Goal: Information Seeking & Learning: Learn about a topic

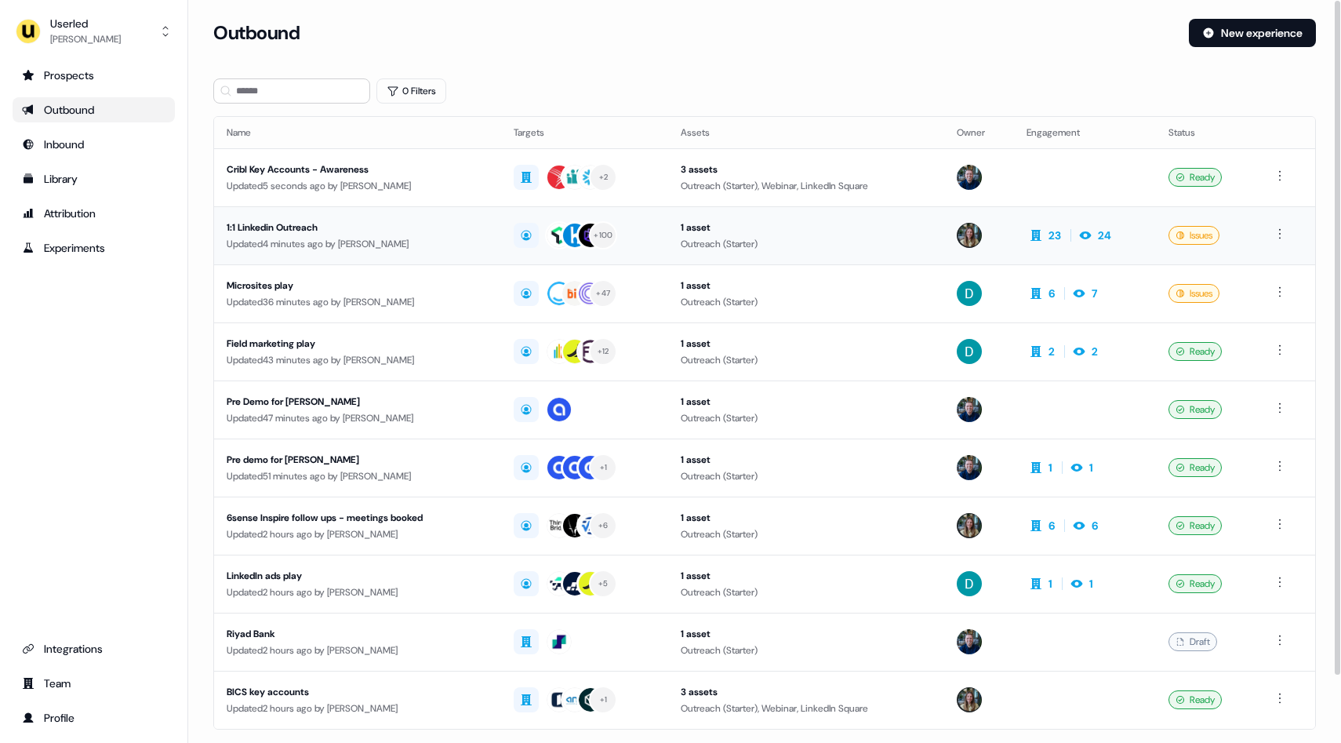
click at [456, 236] on div "Updated 4 minutes ago by [PERSON_NAME]" at bounding box center [358, 244] width 262 height 16
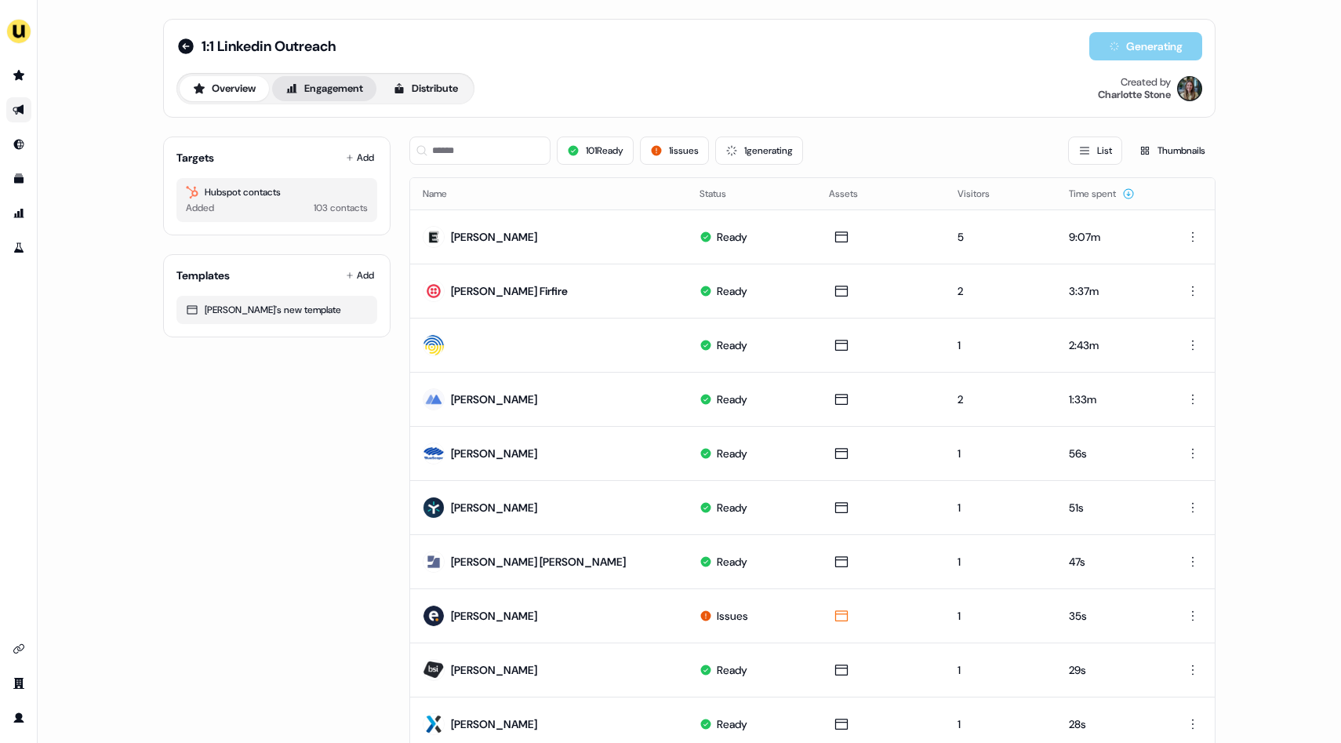
click at [347, 89] on button "Engagement" at bounding box center [324, 88] width 104 height 25
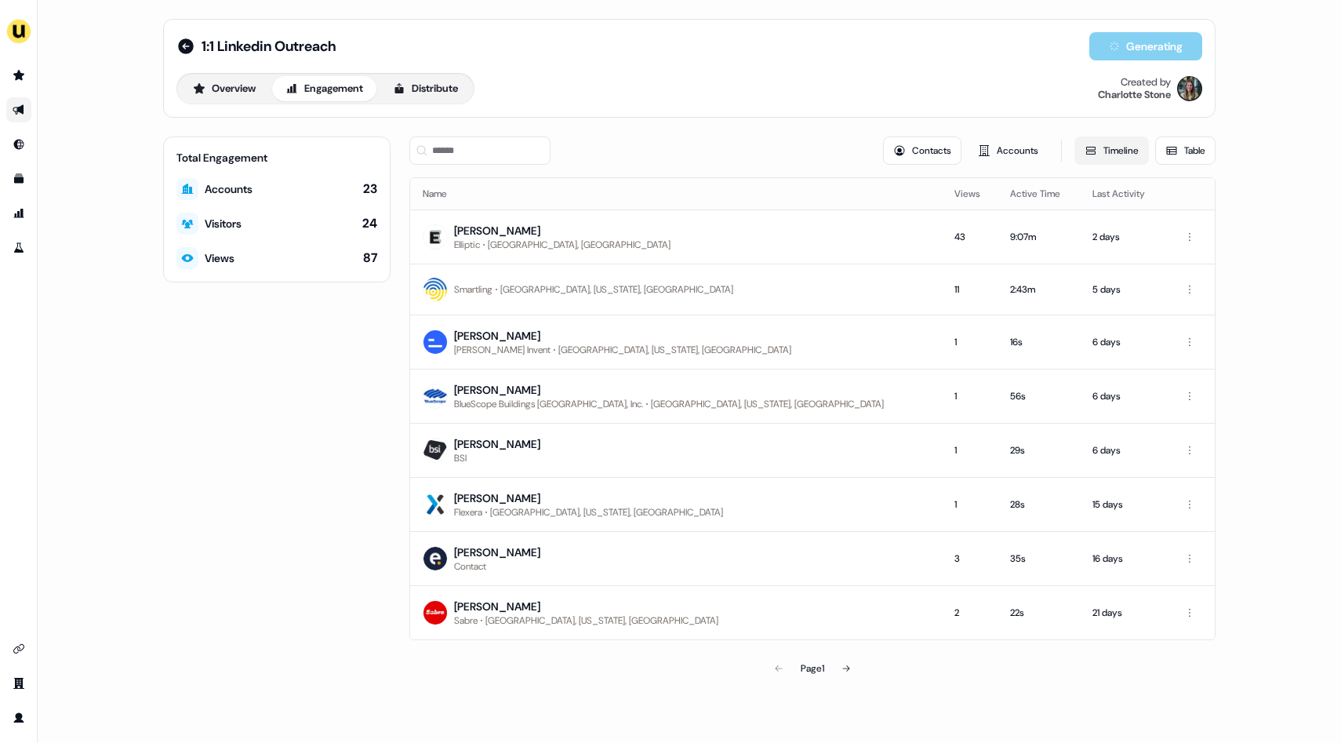
click at [1089, 154] on icon at bounding box center [1091, 150] width 13 height 13
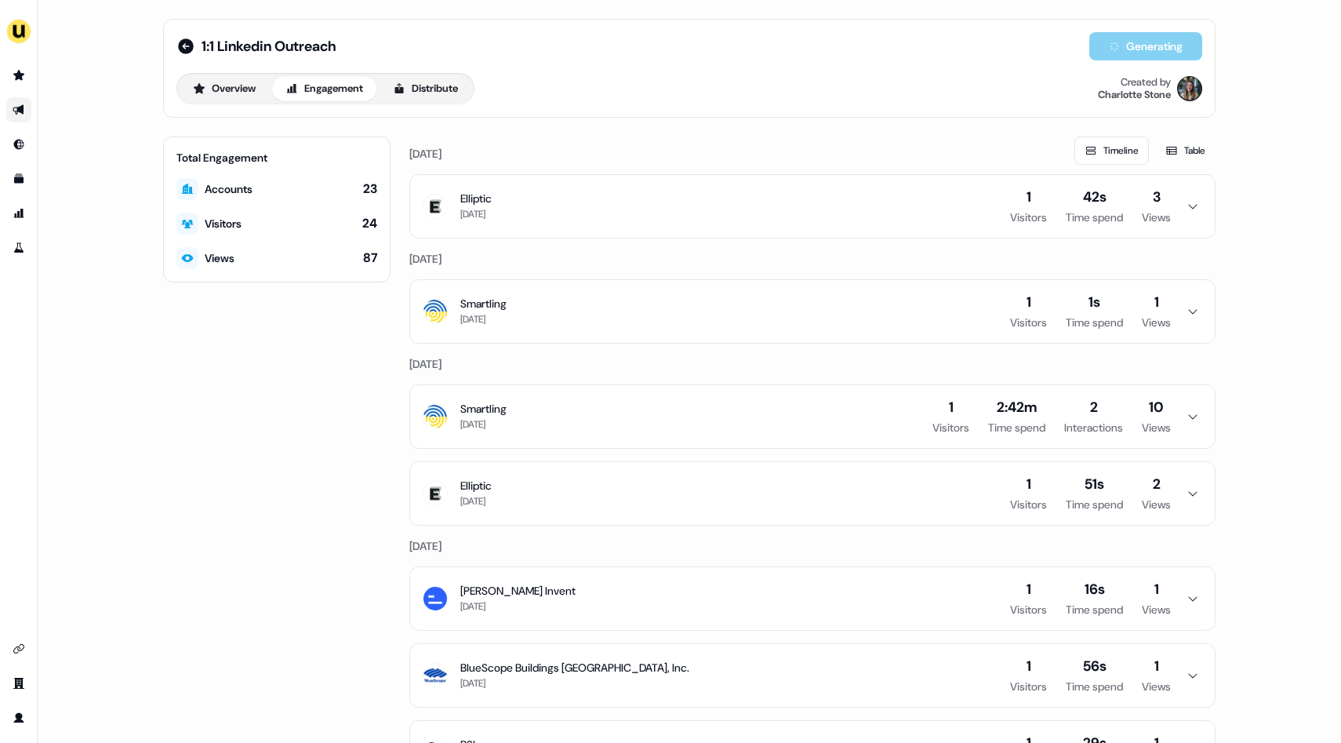
click at [1185, 311] on icon "button" at bounding box center [1192, 311] width 19 height 13
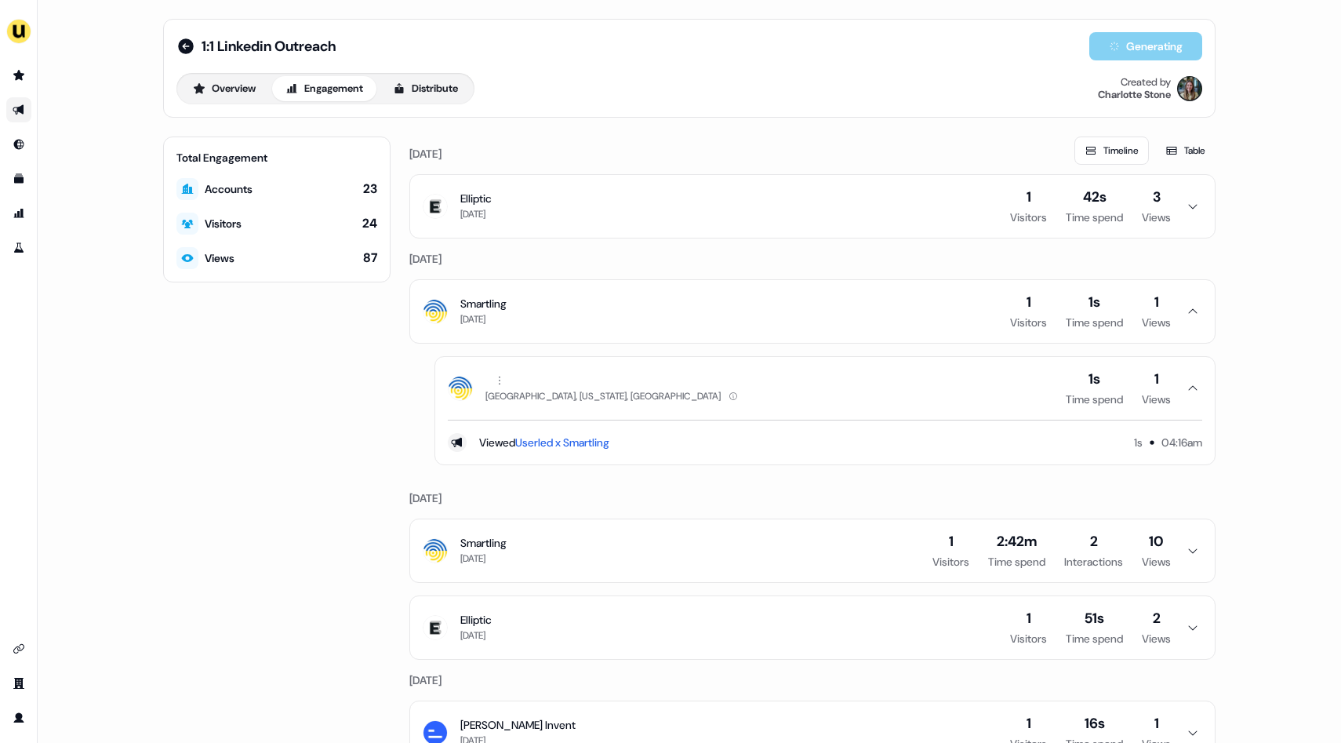
click at [1185, 311] on icon "button" at bounding box center [1192, 311] width 19 height 13
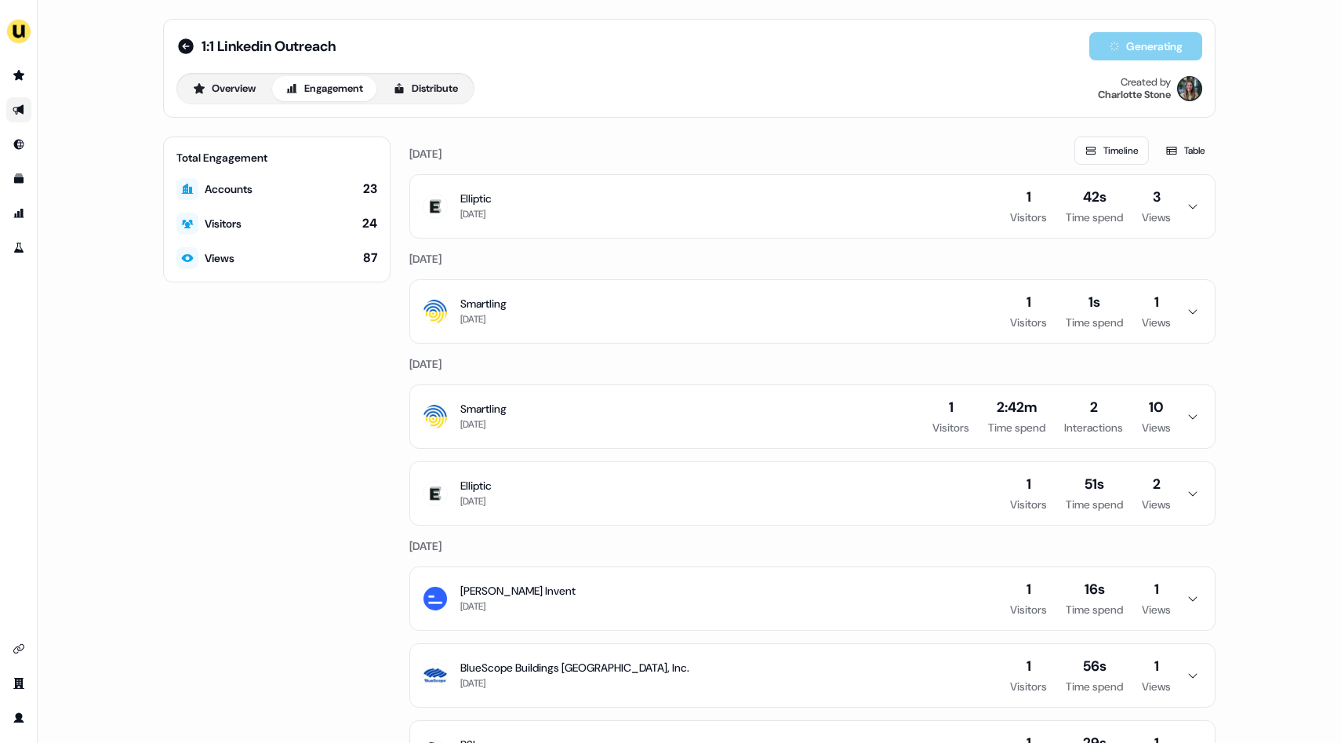
click at [1180, 213] on button "Elliptic [DATE] 1 Visitors 42s Time spend 3 Views" at bounding box center [812, 206] width 805 height 63
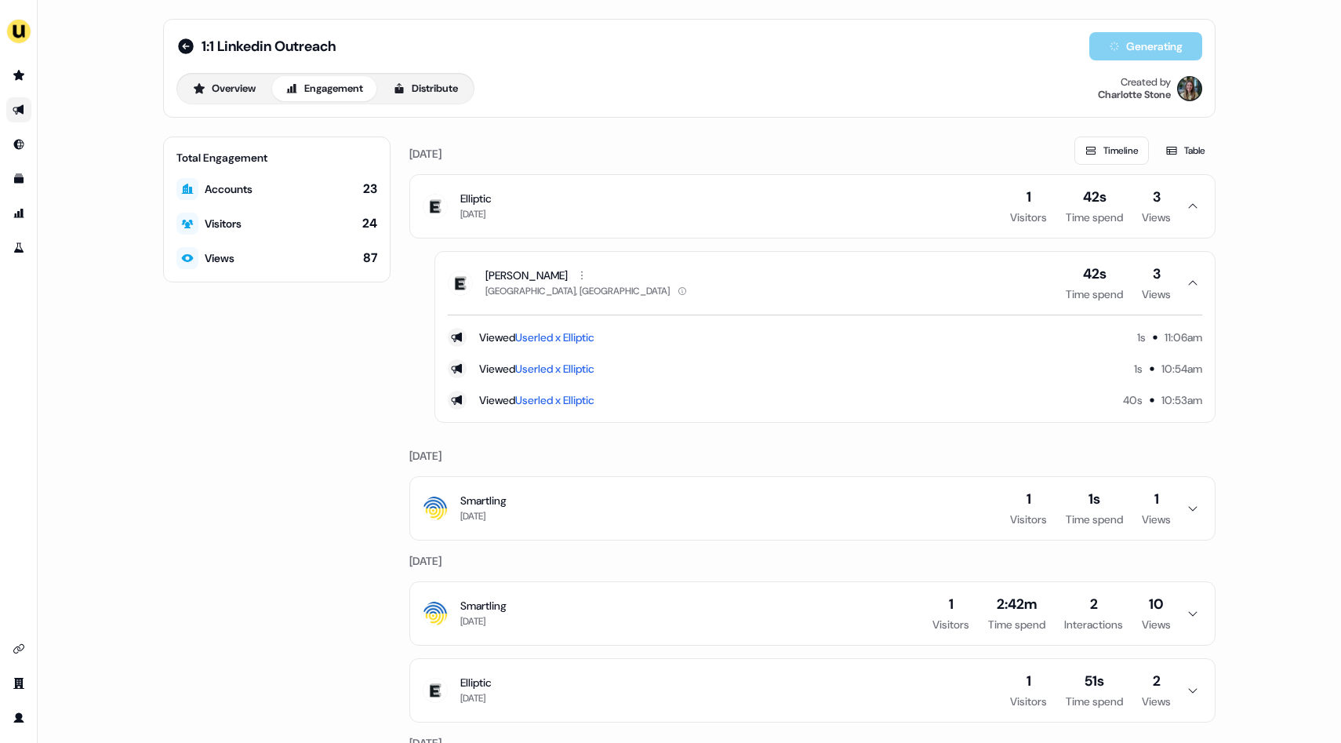
click at [1180, 213] on button "Elliptic [DATE] 1 Visitors 42s Time spend 3 Views" at bounding box center [812, 206] width 805 height 63
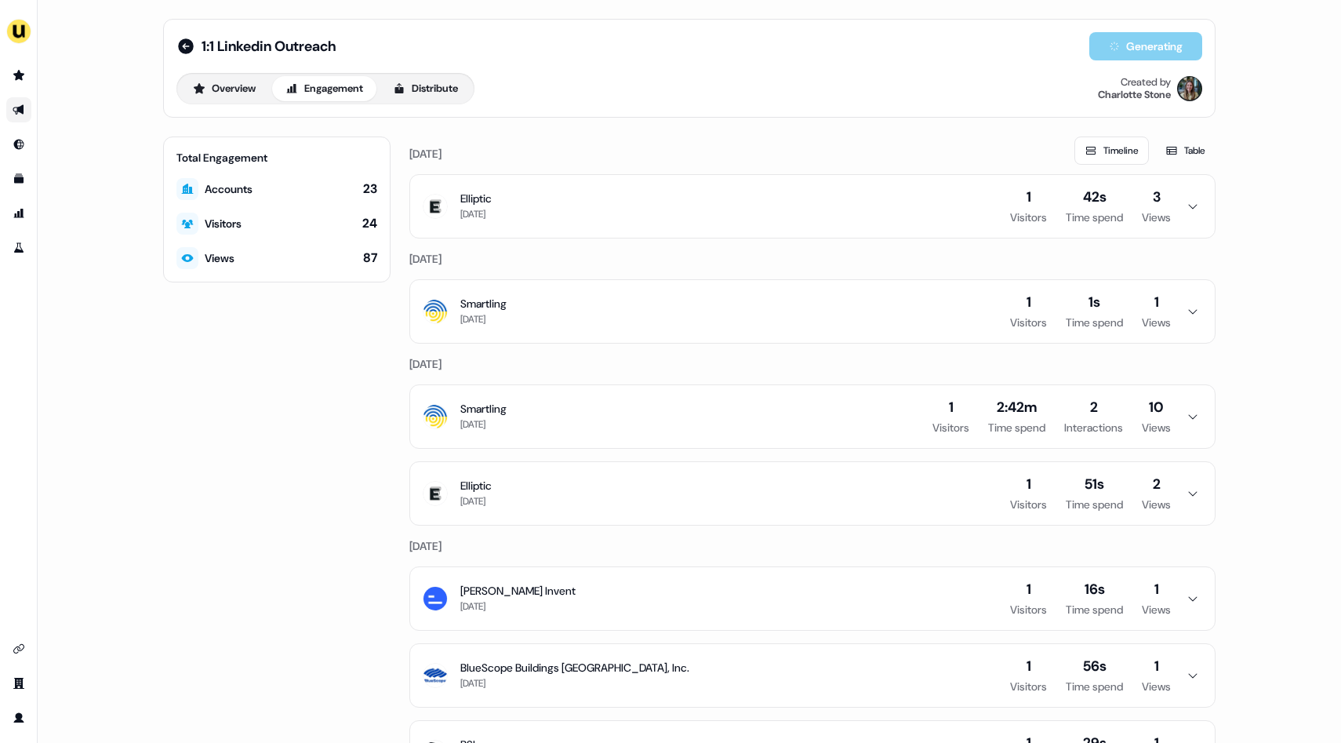
click at [1187, 412] on icon "button" at bounding box center [1192, 416] width 19 height 13
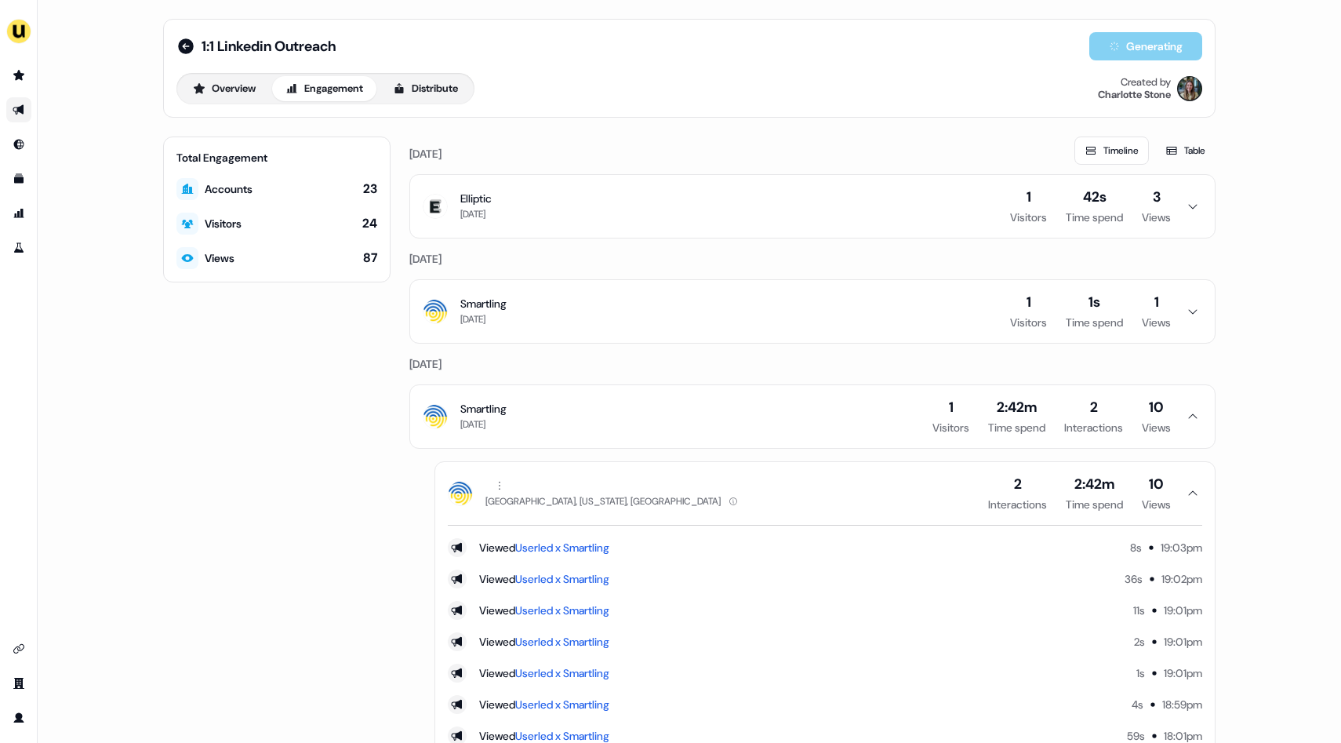
click at [1187, 412] on icon "button" at bounding box center [1192, 416] width 19 height 13
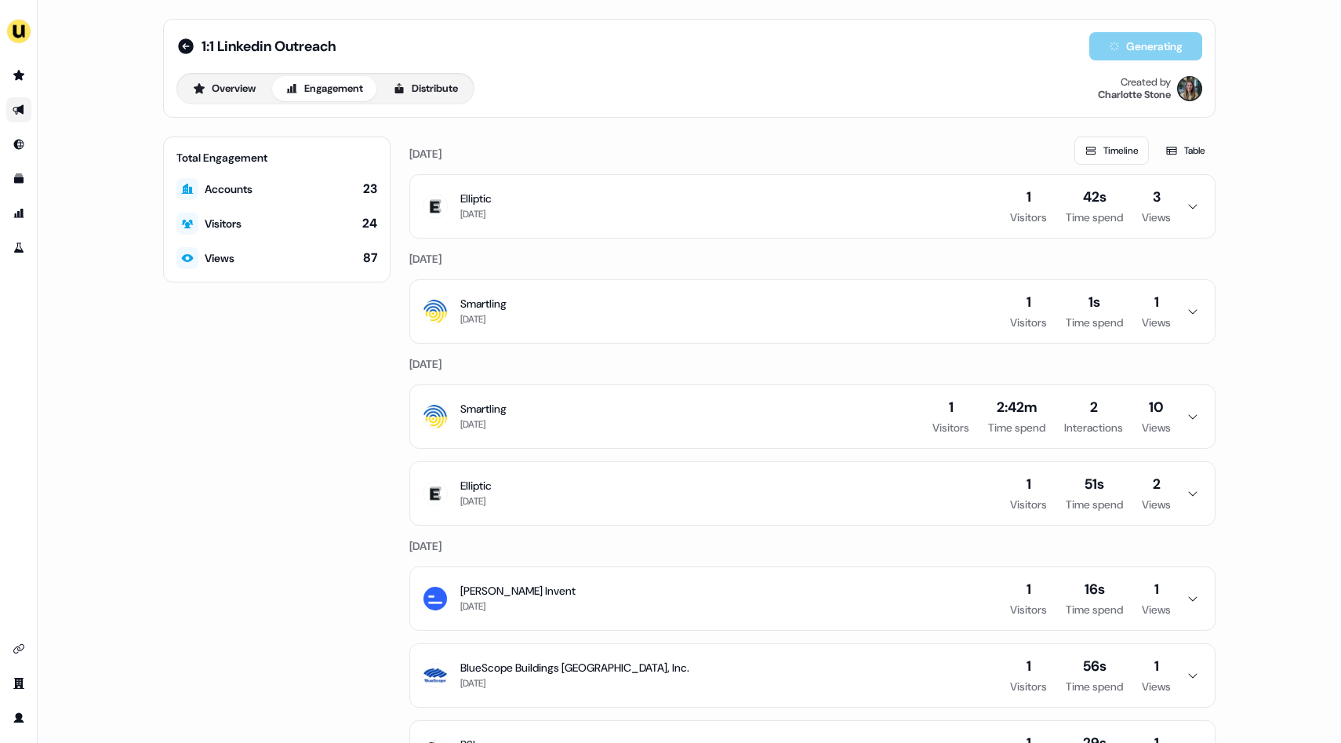
click at [1183, 314] on icon "button" at bounding box center [1192, 311] width 19 height 13
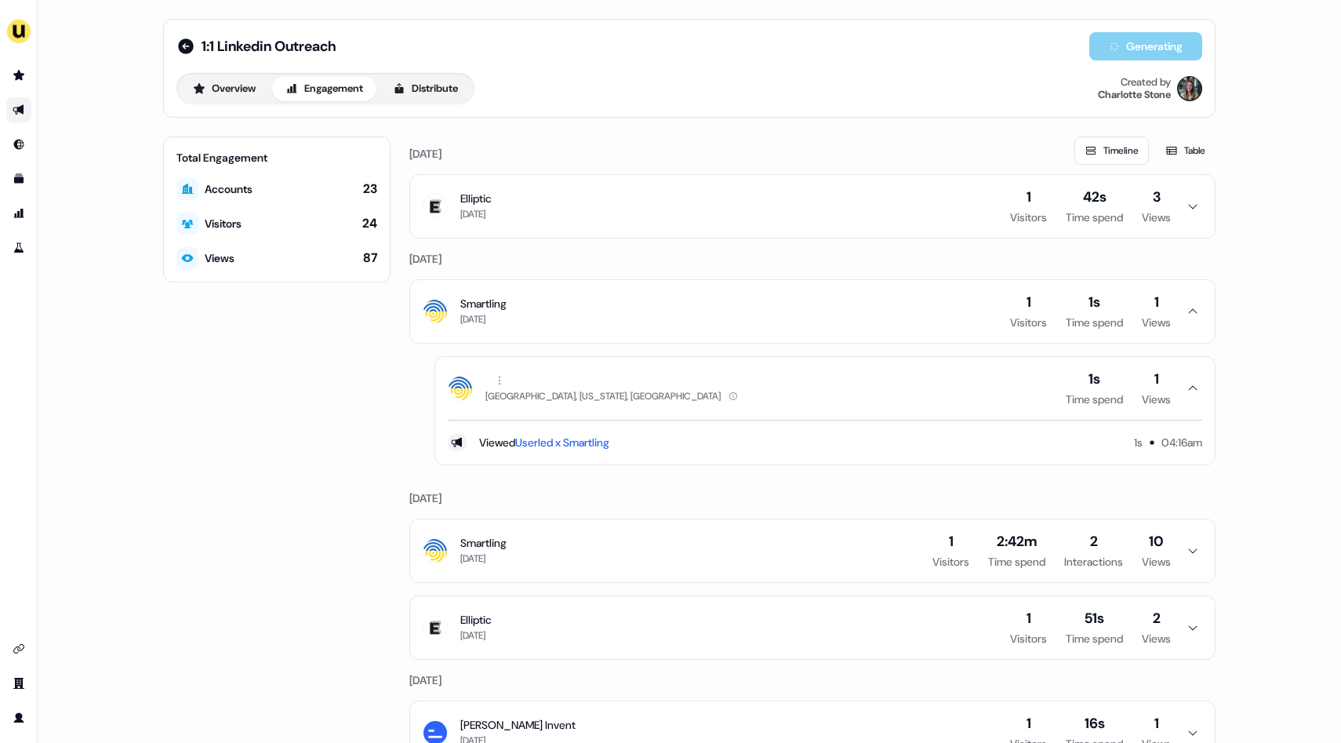
click at [1183, 314] on icon "button" at bounding box center [1192, 311] width 19 height 13
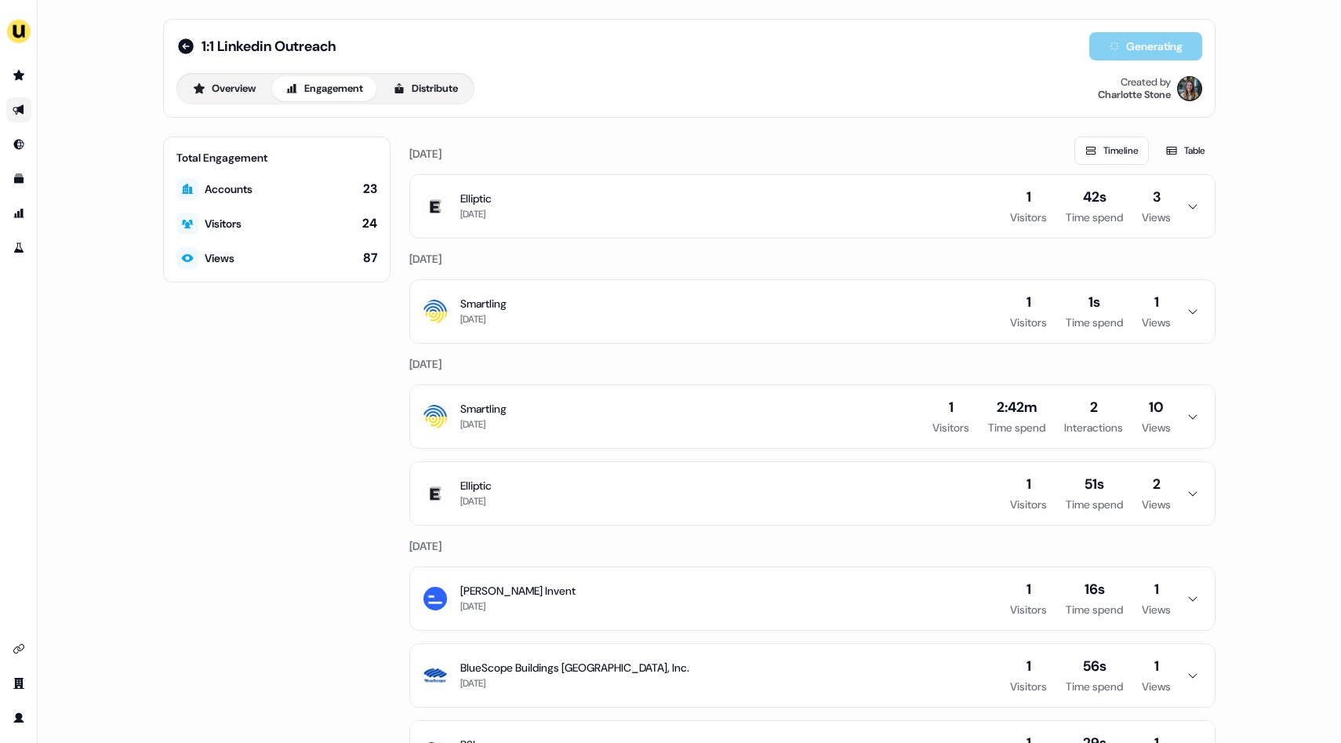
click at [1189, 489] on icon "button" at bounding box center [1192, 493] width 19 height 13
